Goal: Information Seeking & Learning: Compare options

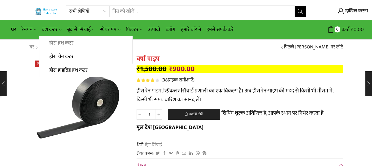
click at [56, 44] on font "हीरा ब्रश कटर" at bounding box center [61, 43] width 24 height 9
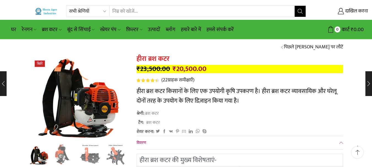
scroll to position [28, 0]
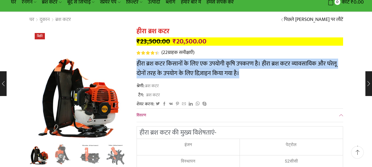
drag, startPoint x: 136, startPoint y: 62, endPoint x: 240, endPoint y: 74, distance: 105.3
copy font "हीरा ब्रश कटर किसानों के लिए एक उपयोगी कृषि उपकरण है। हीरा ब्रश कटर व्यावसायिक …"
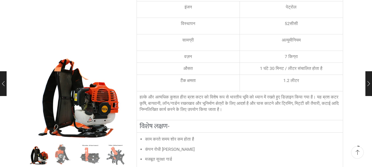
scroll to position [138, 0]
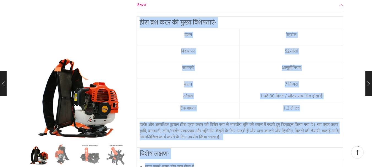
drag, startPoint x: 137, startPoint y: 16, endPoint x: 342, endPoint y: 160, distance: 250.8
copy div "lीiा d्si ame cी aुe्s dिeेteाiं- uंla eेd्mोa eिa्mाve 18qीnी eाul्lी ni्aुeीe…"
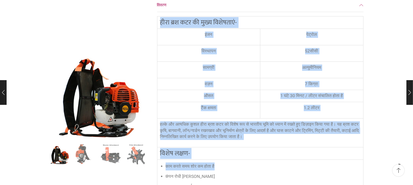
copy div "lीiा d्si ame cी aुe्s dिeेteाiं- uंla eेd्mोa eिa्mाve 18qीnी eाul्lी ni्aुeीe…"
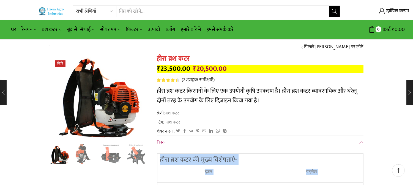
scroll to position [92, 0]
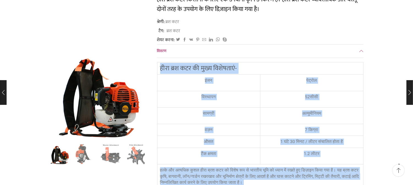
click at [168, 71] on font "हीरा ब्रश कटर की मुख्य विशेषताएं-" at bounding box center [198, 68] width 77 height 11
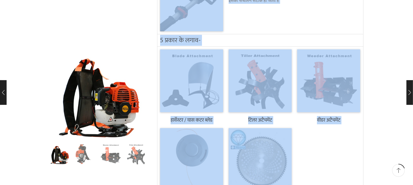
scroll to position [545, 0]
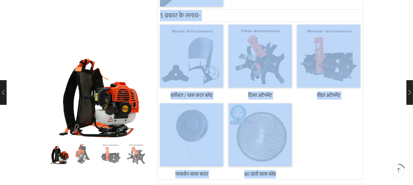
drag, startPoint x: 159, startPoint y: 66, endPoint x: 337, endPoint y: 161, distance: 201.9
click at [341, 167] on div "हीरा ब्रश कटर की मुख्य विशेषताएं- इंजन पेट्रोल विस्थापन 52सीसी सामग्री अल्युमीन…" at bounding box center [260, 136] width 206 height 1054
copy div "lीiा d्si ame cी aुe्s dिeेteाiं- uंla eेd्mोa eिa्mाve 47qीnी eाul्lी ni्aुeीe…"
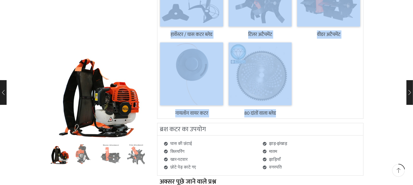
click at [254, 73] on img at bounding box center [260, 74] width 63 height 63
click at [318, 83] on div at bounding box center [328, 79] width 69 height 79
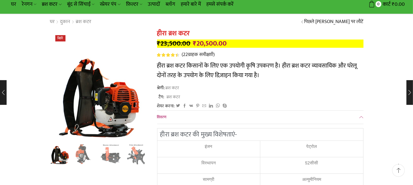
scroll to position [0, 0]
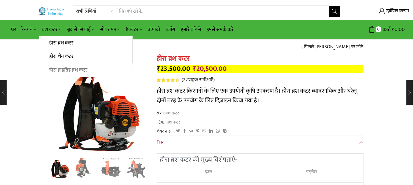
click at [65, 72] on font "हीरा हाइब्रिड ब्रश कटर" at bounding box center [68, 70] width 38 height 9
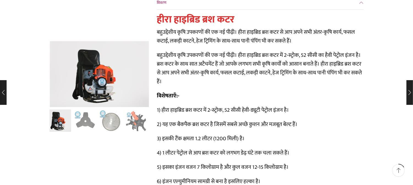
scroll to position [153, 0]
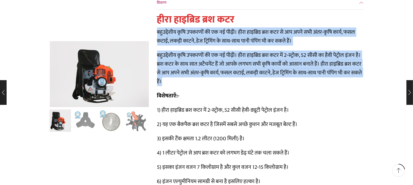
drag, startPoint x: 157, startPoint y: 28, endPoint x: 199, endPoint y: 82, distance: 68.4
click at [199, 82] on div "हीरा हाइब्रिड ब्रश कटर बहुउद्देशीय कृषि उपकरणों की एक नई पीढ़ी। हीरा हाइब्रिड ब…" at bounding box center [260, 148] width 206 height 269
copy div "loुip्dेsीa cृaि elitsों dी ei te iीu़ी। lीeा dाma्aिe a्mi ven qे no exeे ulी …"
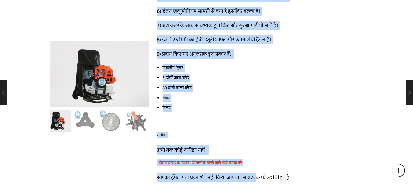
scroll to position [335, 0]
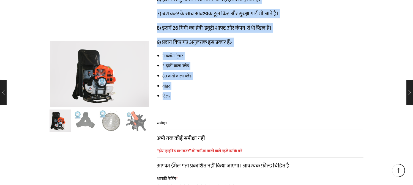
drag, startPoint x: 158, startPoint y: 29, endPoint x: 268, endPoint y: 105, distance: 133.9
copy div "lिiेdoाsँ:- 1) aीcा aाel्sिd e्te inc uें 9-l्e्dोm, 19 aीeी aेmी-v्qूnी eेu्lो…"
